Goal: Task Accomplishment & Management: Complete application form

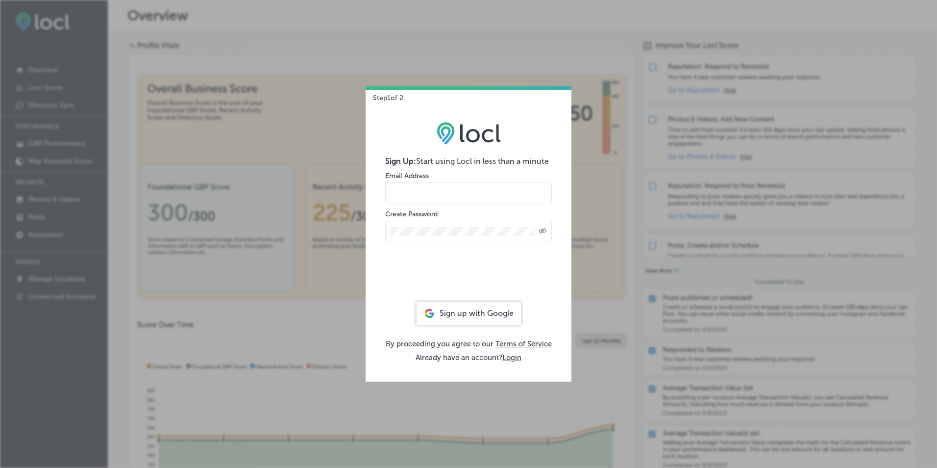
click at [449, 191] on input "email" at bounding box center [468, 193] width 167 height 22
type input "[PERSON_NAME][EMAIL_ADDRESS][DOMAIN_NAME]"
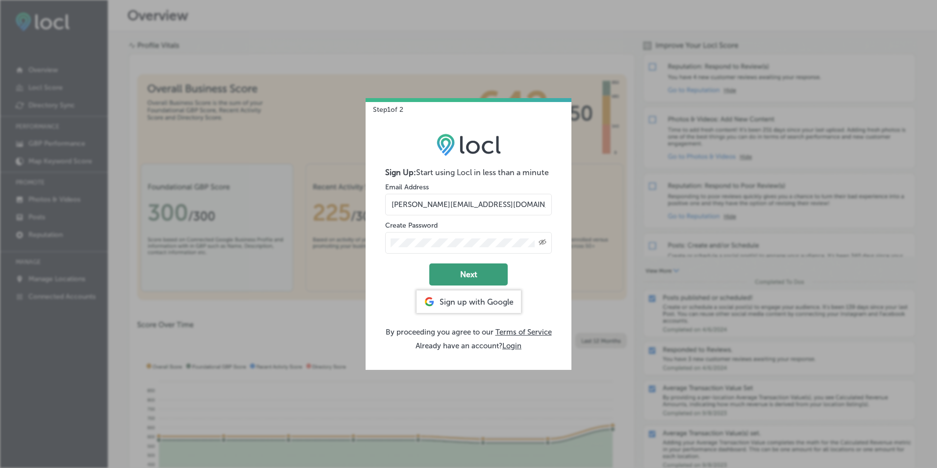
click at [455, 272] on button "Next" at bounding box center [468, 274] width 78 height 22
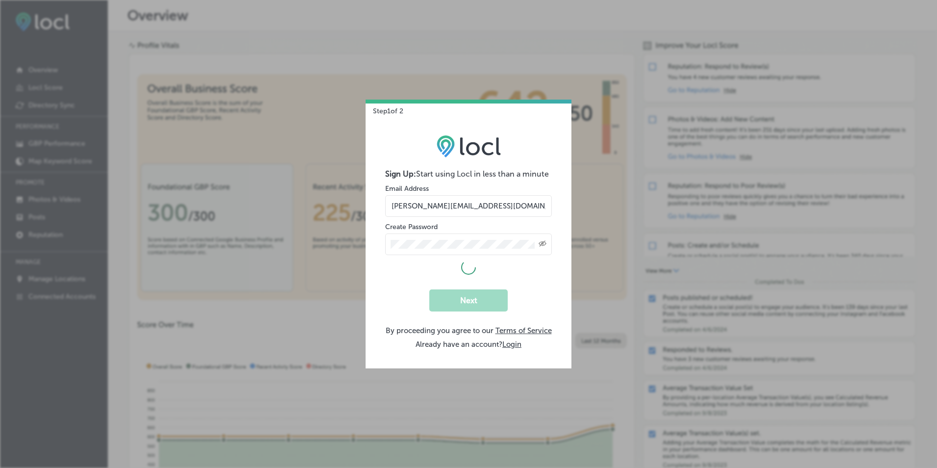
select select "US"
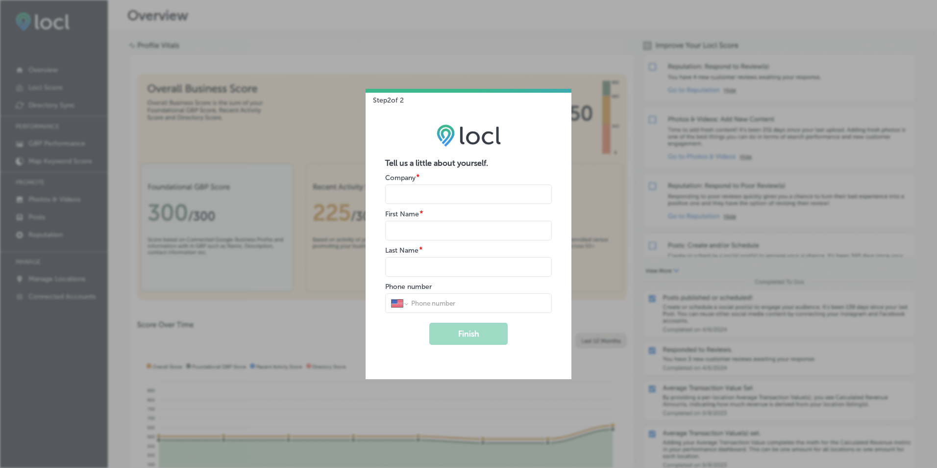
click at [422, 197] on input "name" at bounding box center [468, 194] width 167 height 20
type input "[PERSON_NAME] | RE/MAX Classic"
type input "[PERSON_NAME] (Realtor-[PERSON_NAME])"
type input "[PHONE_NUMBER]"
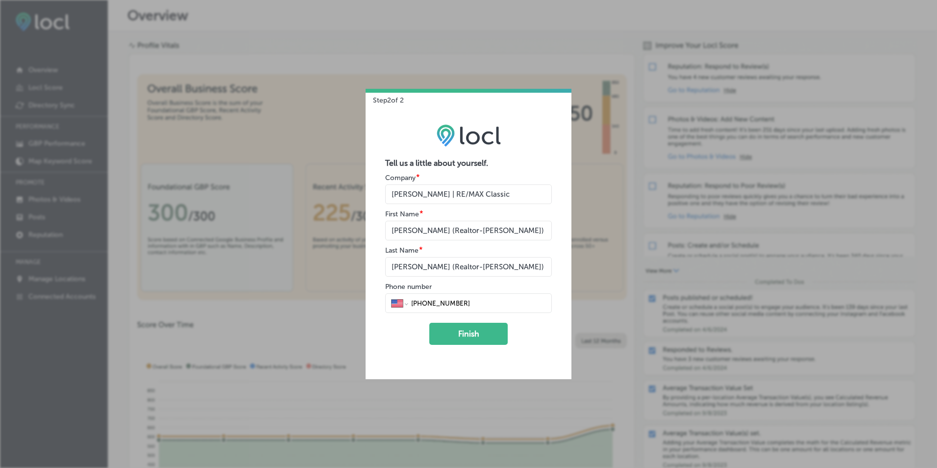
drag, startPoint x: 522, startPoint y: 229, endPoint x: 357, endPoint y: 228, distance: 165.6
click at [357, 228] on div "Step 2 of 2 Tell us a little about yourself. Company * First Name * Last Name *…" at bounding box center [468, 234] width 937 height 468
type input "[PERSON_NAME]"
click at [376, 251] on div "Tell us a little about yourself. Company * First Name * Last Name * Phone numbe…" at bounding box center [469, 241] width 206 height 274
drag, startPoint x: 513, startPoint y: 269, endPoint x: 373, endPoint y: 266, distance: 139.7
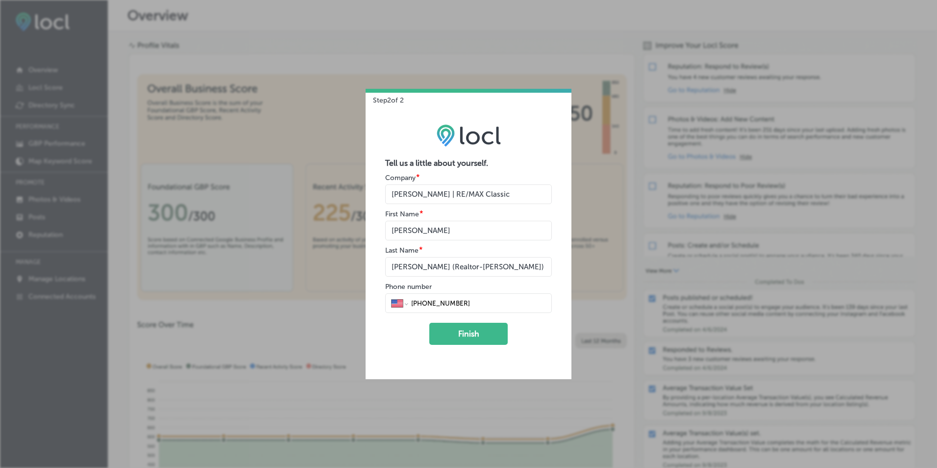
click at [373, 266] on div "Tell us a little about yourself. Company * First Name * Last Name * Phone numbe…" at bounding box center [469, 241] width 206 height 274
type input "[PERSON_NAME]"
click at [377, 274] on div "Tell us a little about yourself. Company * First Name * Last Name * Phone numbe…" at bounding box center [469, 241] width 206 height 274
click at [466, 332] on button "Finish" at bounding box center [468, 333] width 78 height 22
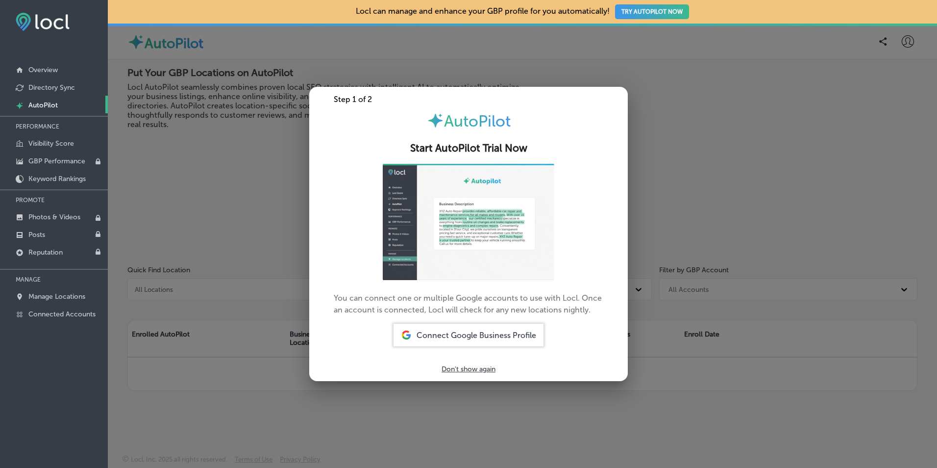
click at [461, 370] on p "Don't show again" at bounding box center [469, 369] width 54 height 8
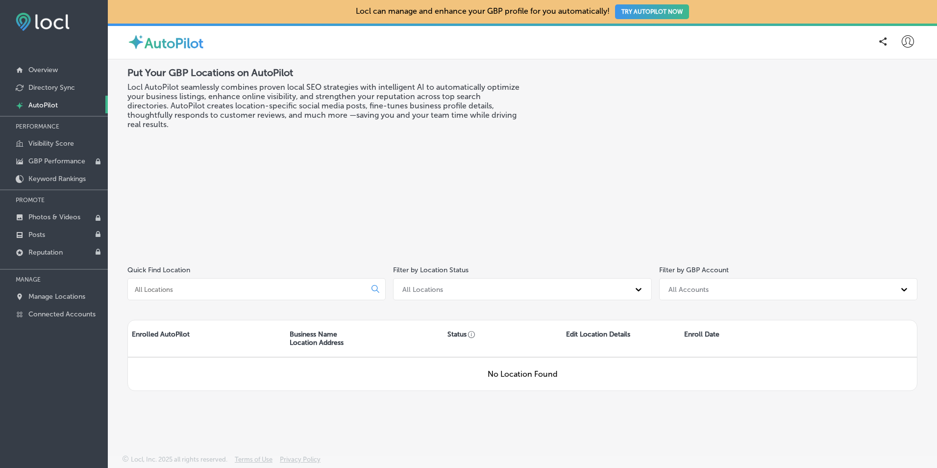
click at [55, 22] on img at bounding box center [43, 22] width 54 height 18
click at [25, 22] on img at bounding box center [43, 22] width 54 height 18
